Goal: Information Seeking & Learning: Learn about a topic

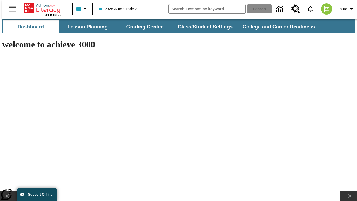
click at [85, 27] on button "Lesson Planning" at bounding box center [88, 26] width 56 height 13
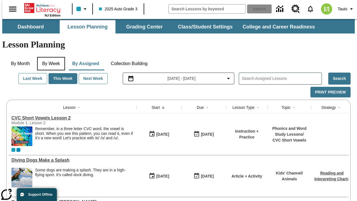
click at [50, 57] on button "By Week" at bounding box center [51, 63] width 28 height 13
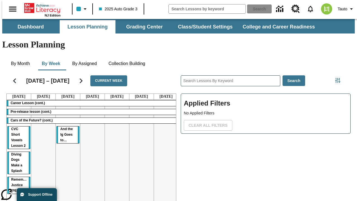
click at [164, 139] on tr "Career Lesson (cont.) Pre-release lesson (cont.) Cars of the Future? (cont.) CV…" at bounding box center [93, 160] width 172 height 120
